Goal: Transaction & Acquisition: Book appointment/travel/reservation

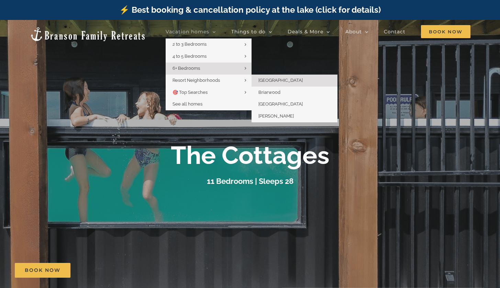
click at [266, 87] on link "Briarwood" at bounding box center [294, 93] width 86 height 12
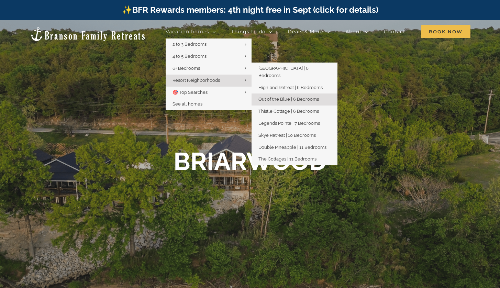
click at [272, 96] on span "Out of the Blue | 6 Bedrooms" at bounding box center [288, 98] width 60 height 5
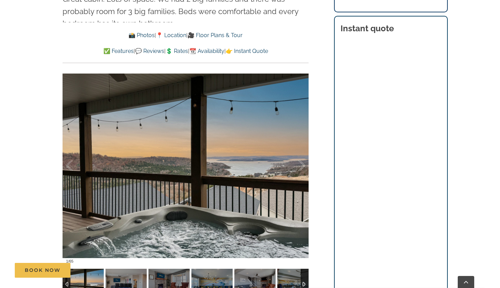
scroll to position [463, 0]
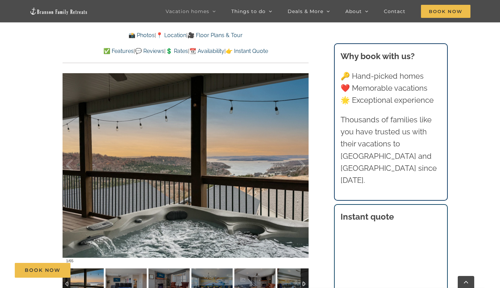
click at [304, 277] on div "Book Now" at bounding box center [255, 270] width 480 height 15
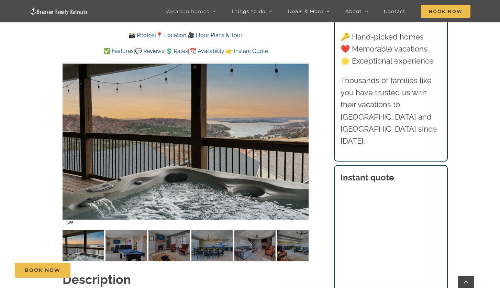
scroll to position [502, 0]
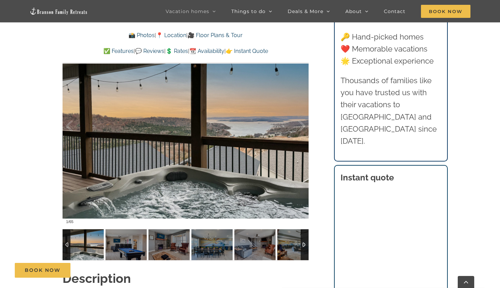
click at [305, 239] on div at bounding box center [304, 244] width 8 height 31
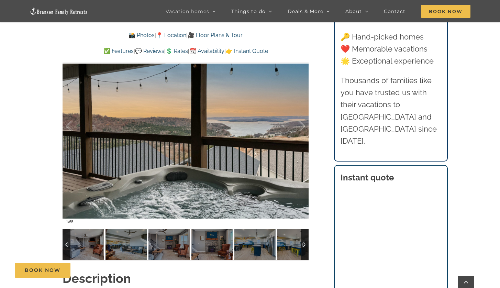
click at [305, 239] on div at bounding box center [304, 244] width 8 height 31
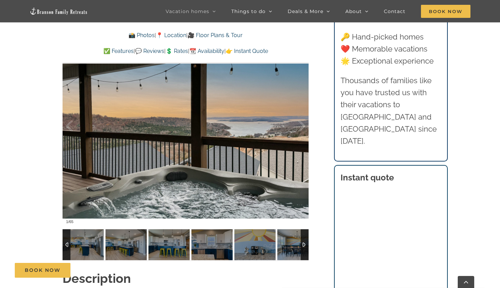
click at [305, 239] on div at bounding box center [304, 244] width 8 height 31
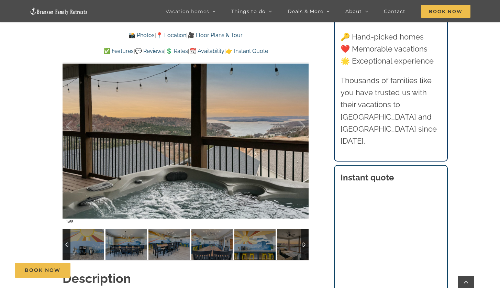
click at [305, 239] on div at bounding box center [304, 244] width 8 height 31
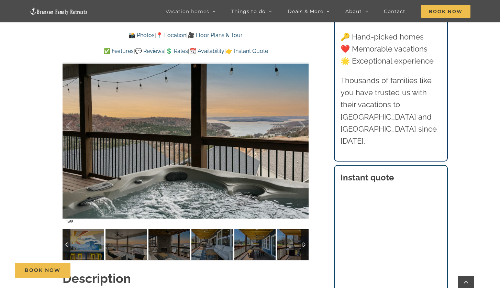
click at [305, 239] on div at bounding box center [304, 244] width 8 height 31
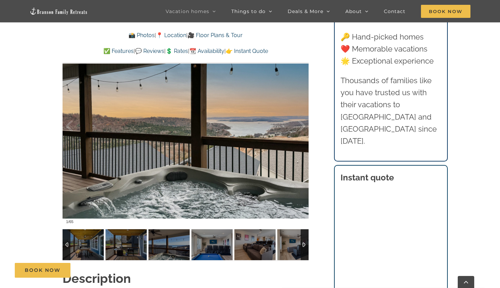
click at [305, 239] on div at bounding box center [304, 244] width 8 height 31
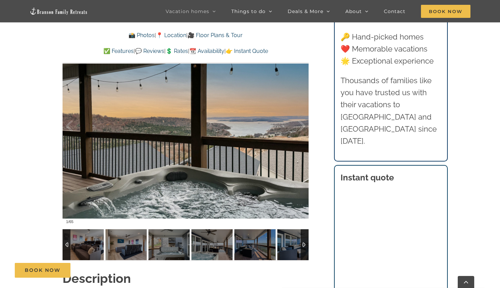
click at [305, 239] on div at bounding box center [304, 244] width 8 height 31
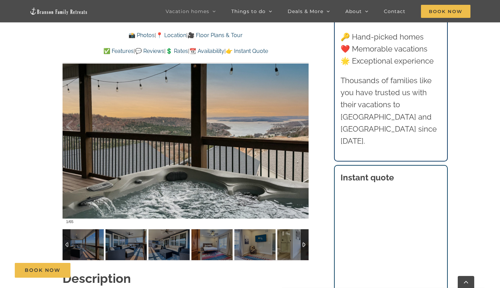
click at [304, 243] on div at bounding box center [304, 244] width 8 height 31
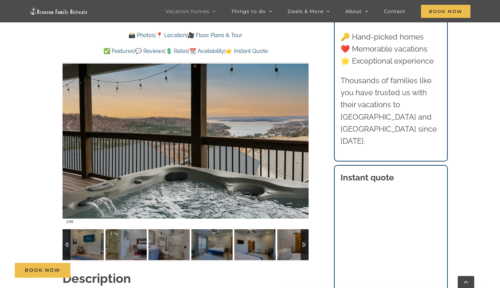
click at [304, 243] on div at bounding box center [304, 244] width 8 height 31
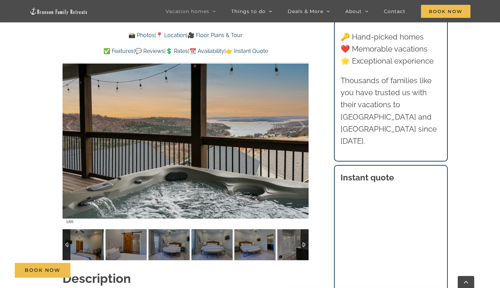
click at [304, 243] on div at bounding box center [304, 244] width 8 height 31
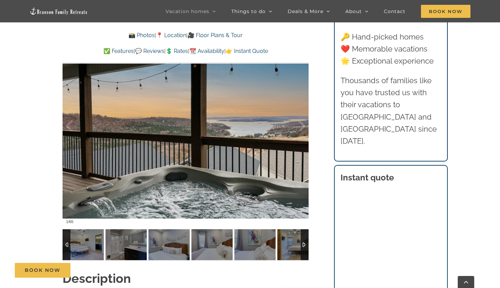
click at [304, 243] on div at bounding box center [304, 244] width 8 height 31
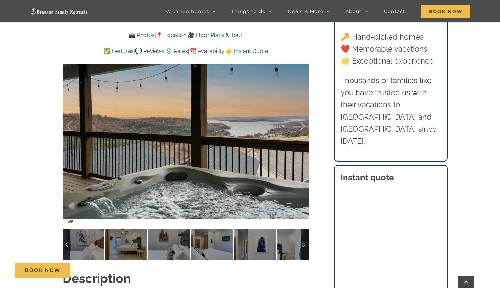
click at [304, 243] on div at bounding box center [304, 244] width 8 height 31
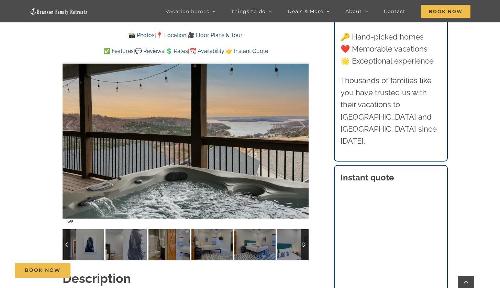
click at [304, 243] on div at bounding box center [304, 244] width 8 height 31
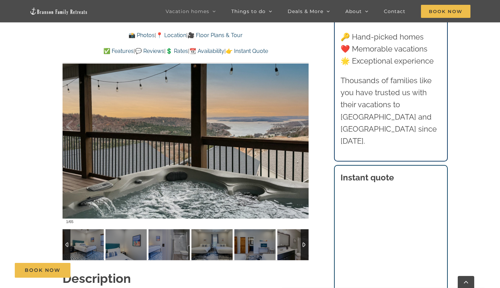
click at [304, 243] on div at bounding box center [304, 244] width 8 height 31
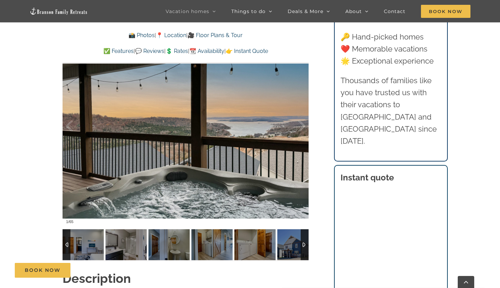
click at [304, 243] on div at bounding box center [304, 244] width 8 height 31
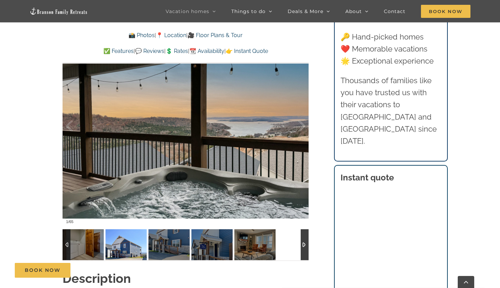
click at [123, 242] on img at bounding box center [125, 244] width 41 height 31
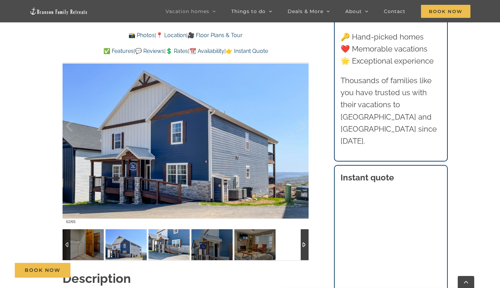
click at [165, 242] on img at bounding box center [168, 244] width 41 height 31
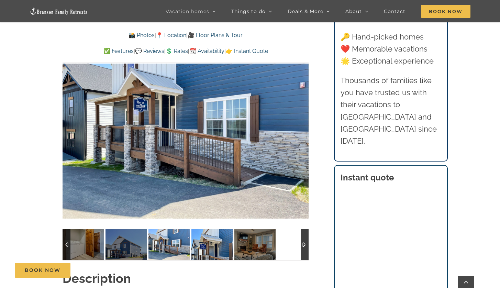
click at [217, 244] on img at bounding box center [211, 244] width 41 height 31
